Goal: Check status: Check status

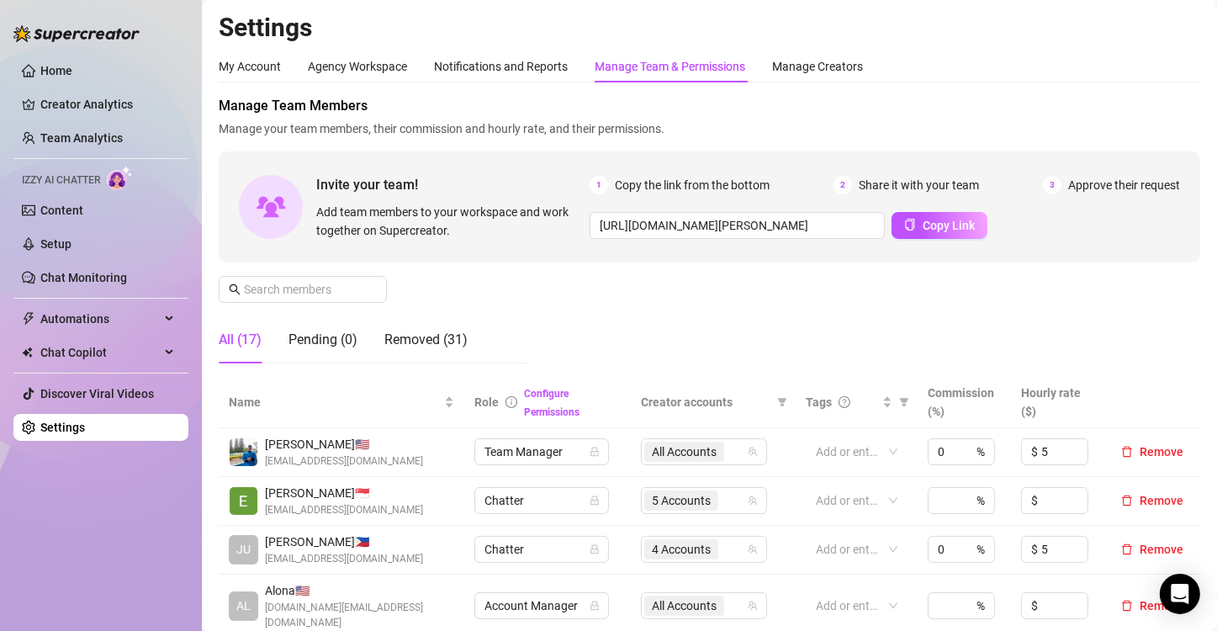
scroll to position [320, 0]
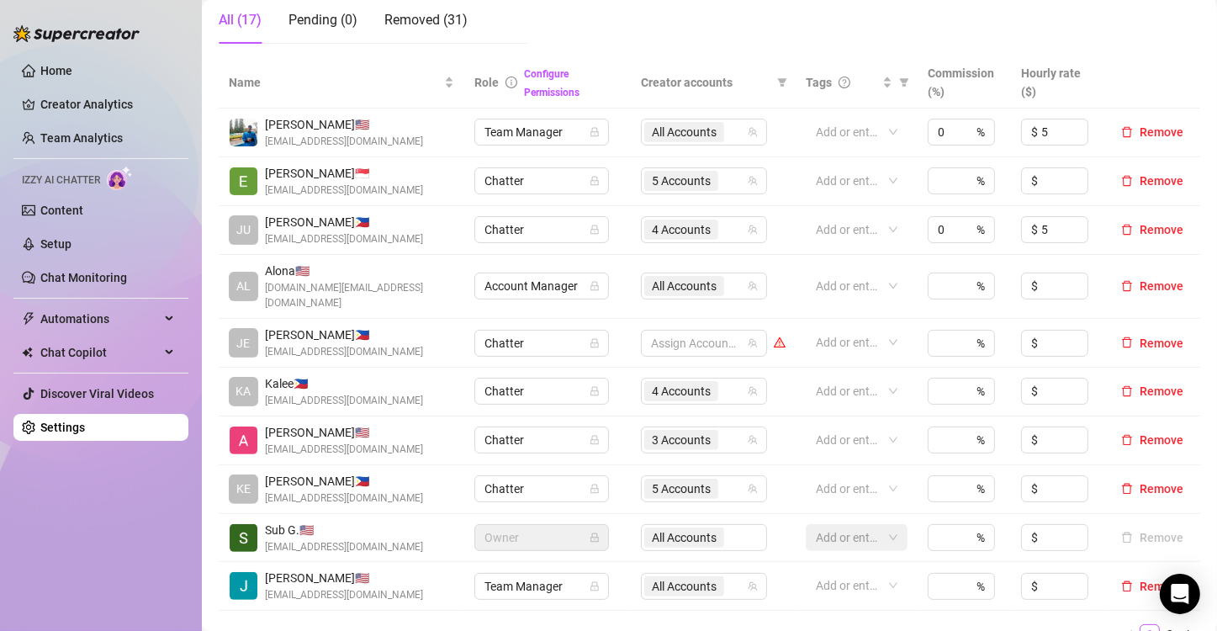
click at [97, 124] on ul "Home Creator Analytics Team Analytics Izzy AI Chatter Content Setup Chat Monito…" at bounding box center [100, 248] width 175 height 397
click at [108, 133] on link "Team Analytics" at bounding box center [81, 137] width 82 height 13
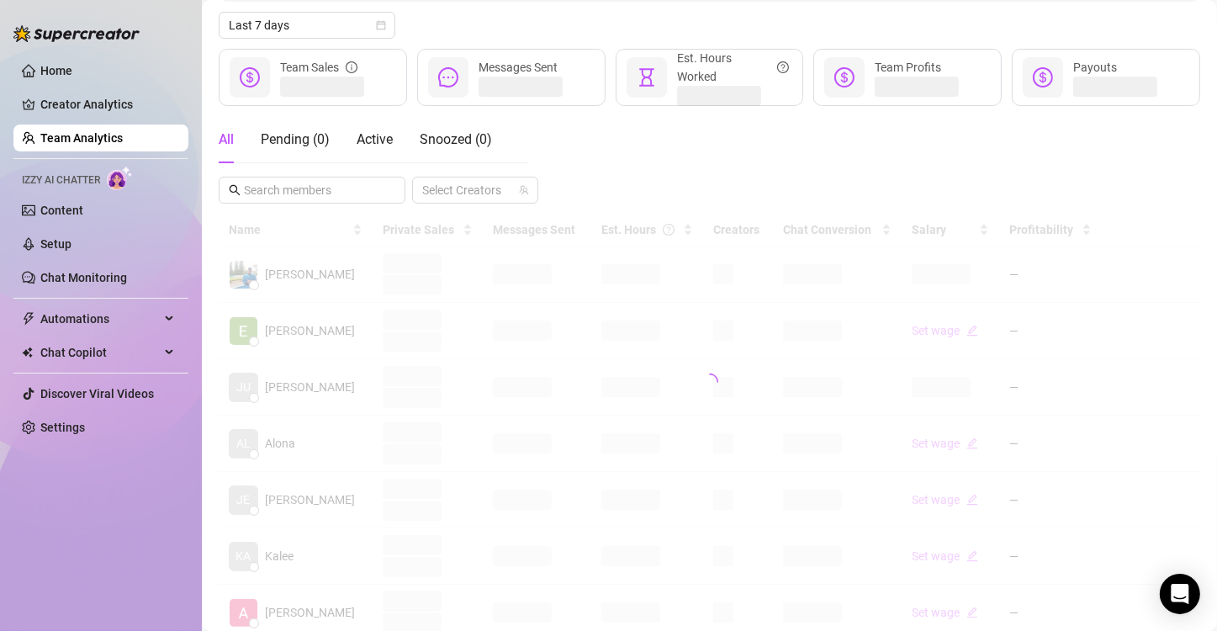
scroll to position [169, 0]
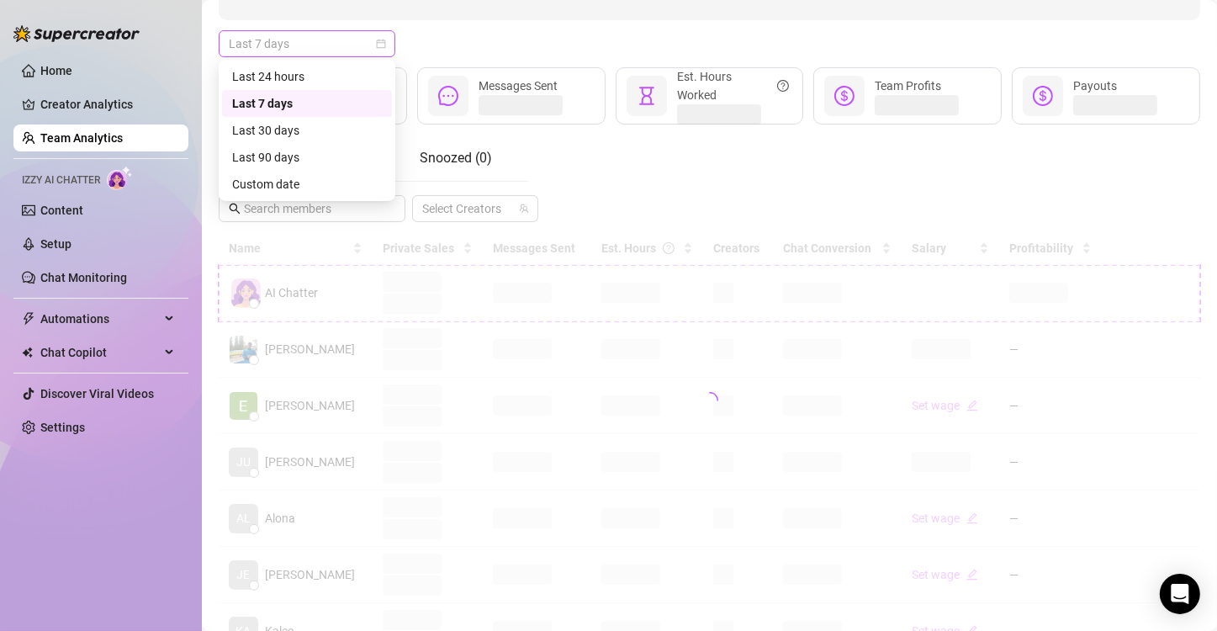
click at [351, 50] on span "Last 7 days" at bounding box center [307, 43] width 156 height 25
click at [332, 180] on div "Custom date" at bounding box center [307, 184] width 150 height 19
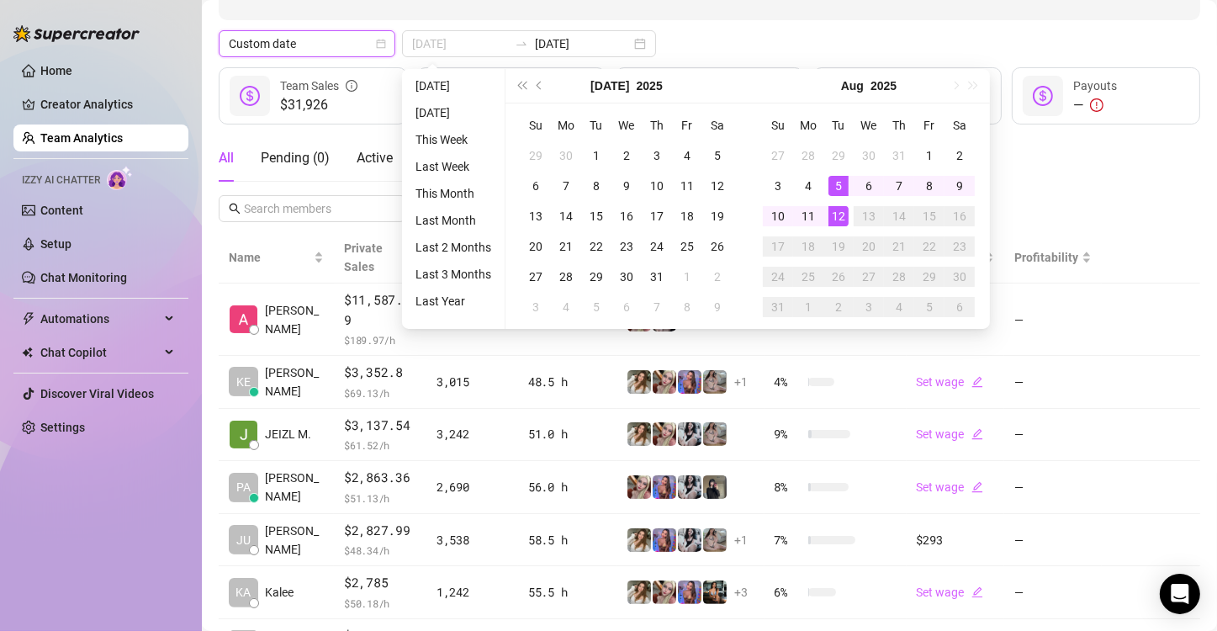
type input "[DATE]"
click at [836, 189] on div "5" at bounding box center [839, 186] width 20 height 20
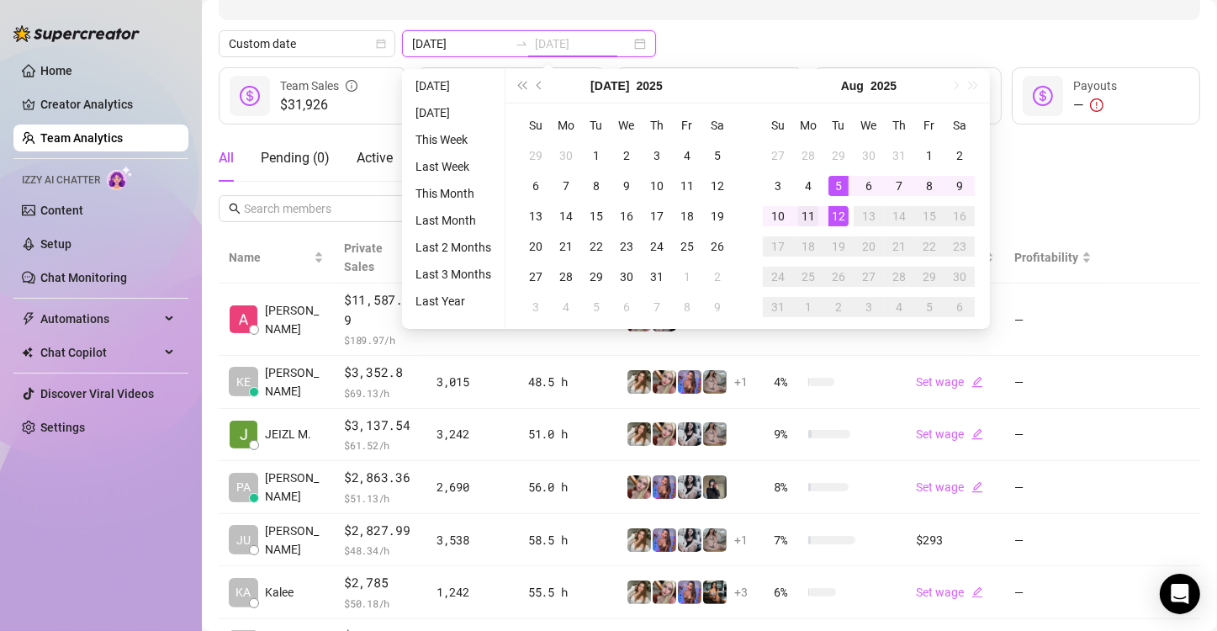
type input "[DATE]"
click at [803, 212] on div "11" at bounding box center [808, 216] width 20 height 20
